Goal: Navigation & Orientation: Find specific page/section

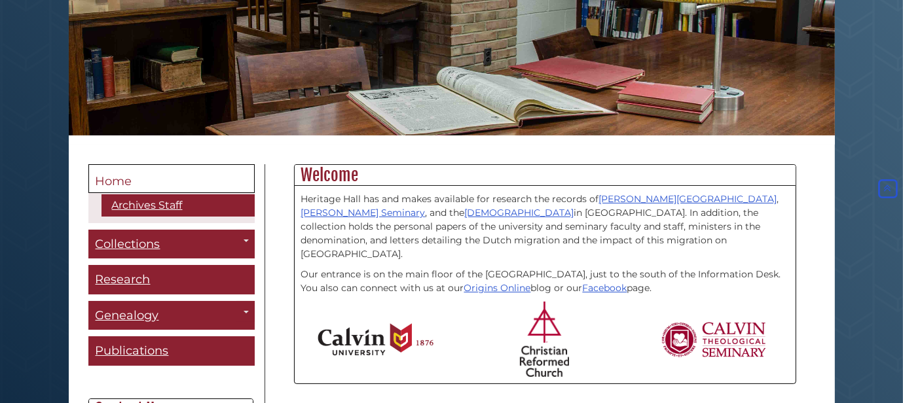
scroll to position [199, 0]
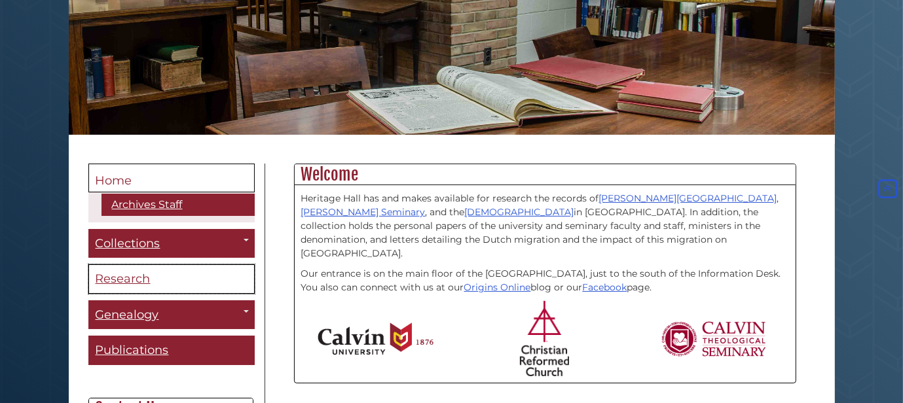
click at [109, 278] on span "Research" at bounding box center [123, 279] width 55 height 14
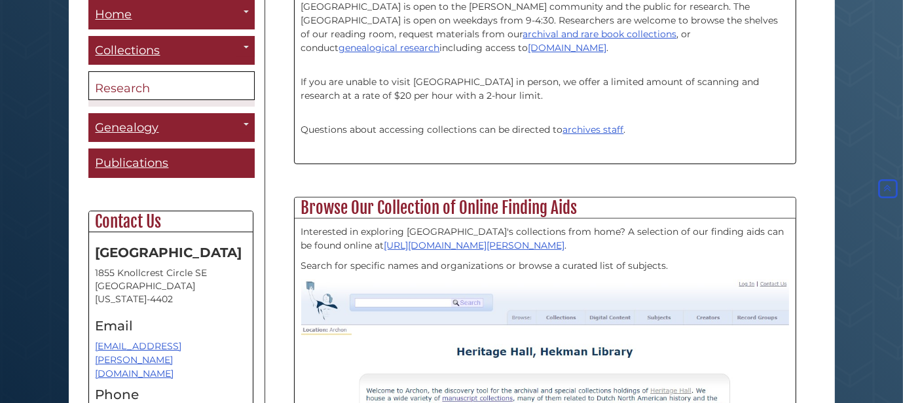
scroll to position [415, 0]
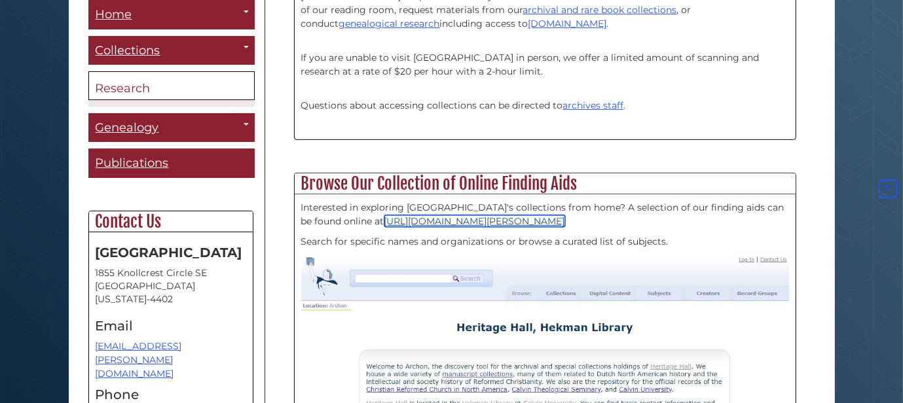
click at [450, 223] on link "[URL][DOMAIN_NAME][PERSON_NAME]" at bounding box center [474, 221] width 181 height 12
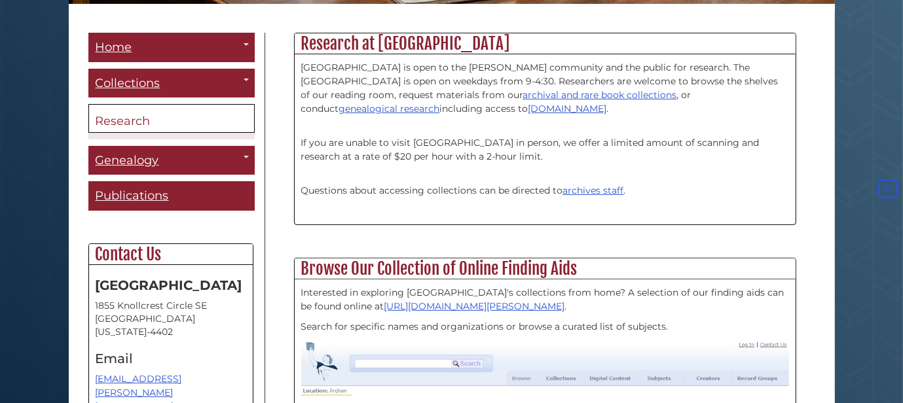
scroll to position [298, 0]
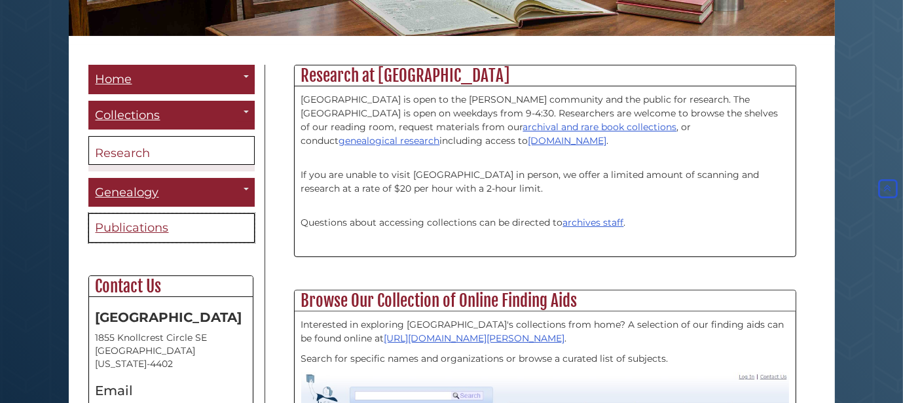
click at [145, 230] on span "Publications" at bounding box center [132, 228] width 73 height 14
